Goal: Find specific page/section: Find specific page/section

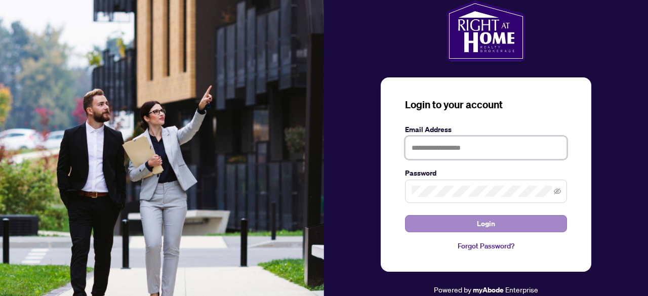
type input "**********"
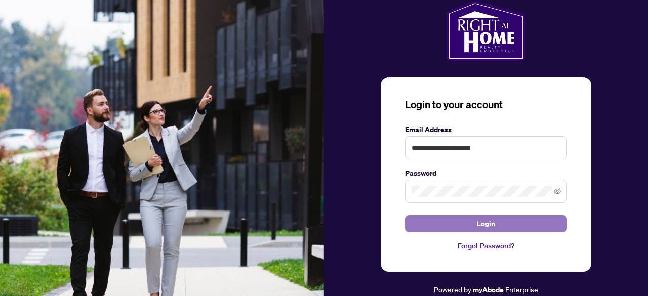
click at [485, 220] on span "Login" at bounding box center [486, 224] width 18 height 16
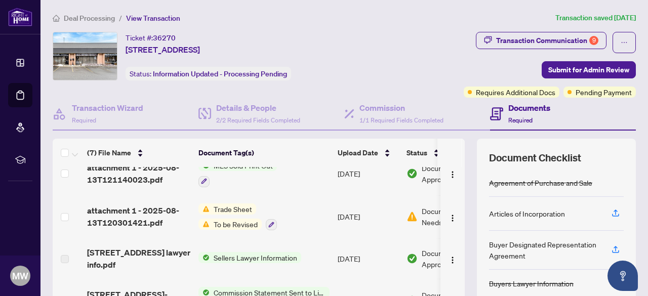
scroll to position [50, 0]
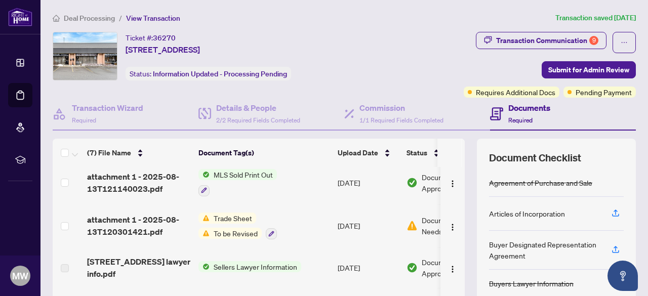
click at [239, 214] on span "Trade Sheet" at bounding box center [233, 218] width 47 height 11
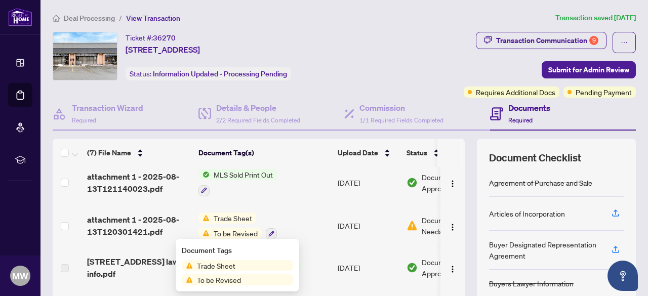
click at [216, 266] on span "Trade Sheet" at bounding box center [216, 265] width 47 height 11
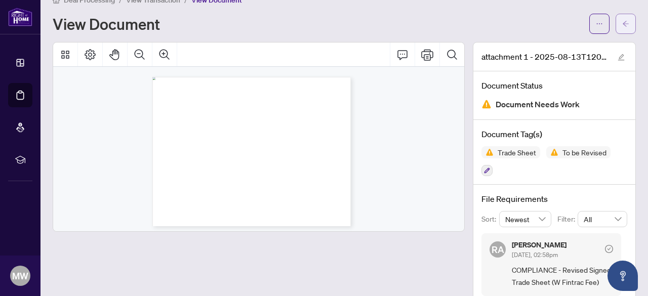
click at [622, 24] on button "button" at bounding box center [626, 24] width 20 height 20
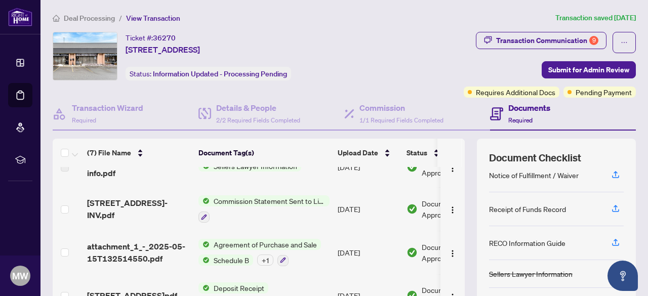
scroll to position [212, 0]
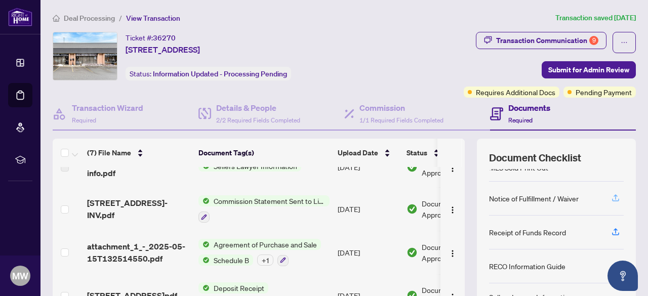
click at [614, 195] on icon "button" at bounding box center [616, 197] width 4 height 5
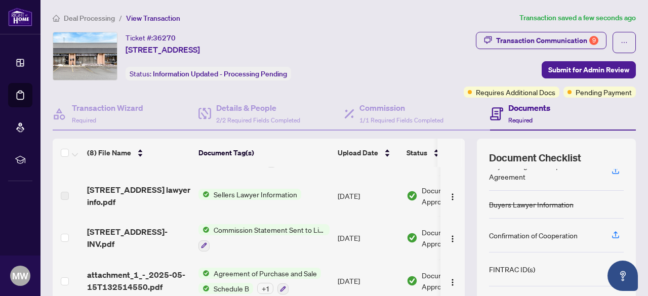
scroll to position [121, 0]
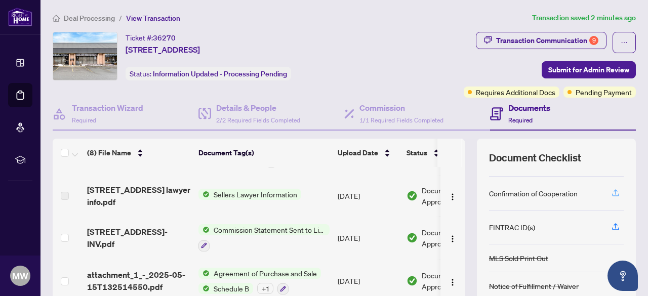
click at [611, 189] on icon "button" at bounding box center [615, 192] width 9 height 9
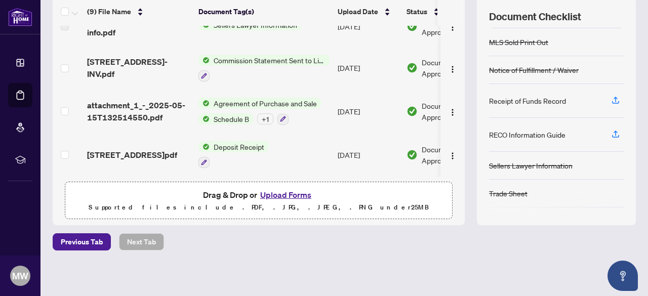
scroll to position [144, 0]
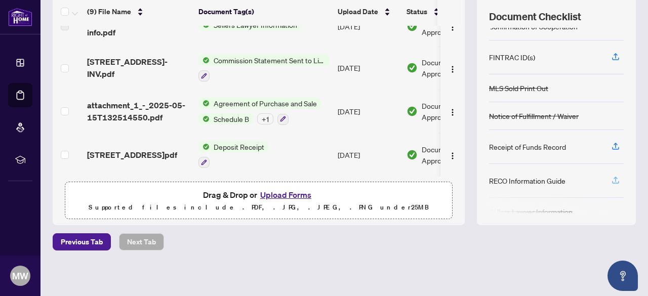
click at [611, 176] on icon "button" at bounding box center [615, 180] width 9 height 9
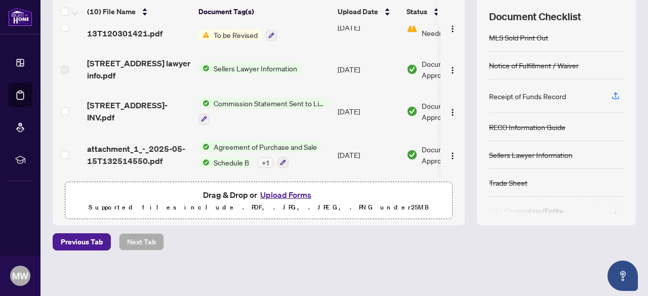
scroll to position [218, 0]
